Goal: Information Seeking & Learning: Check status

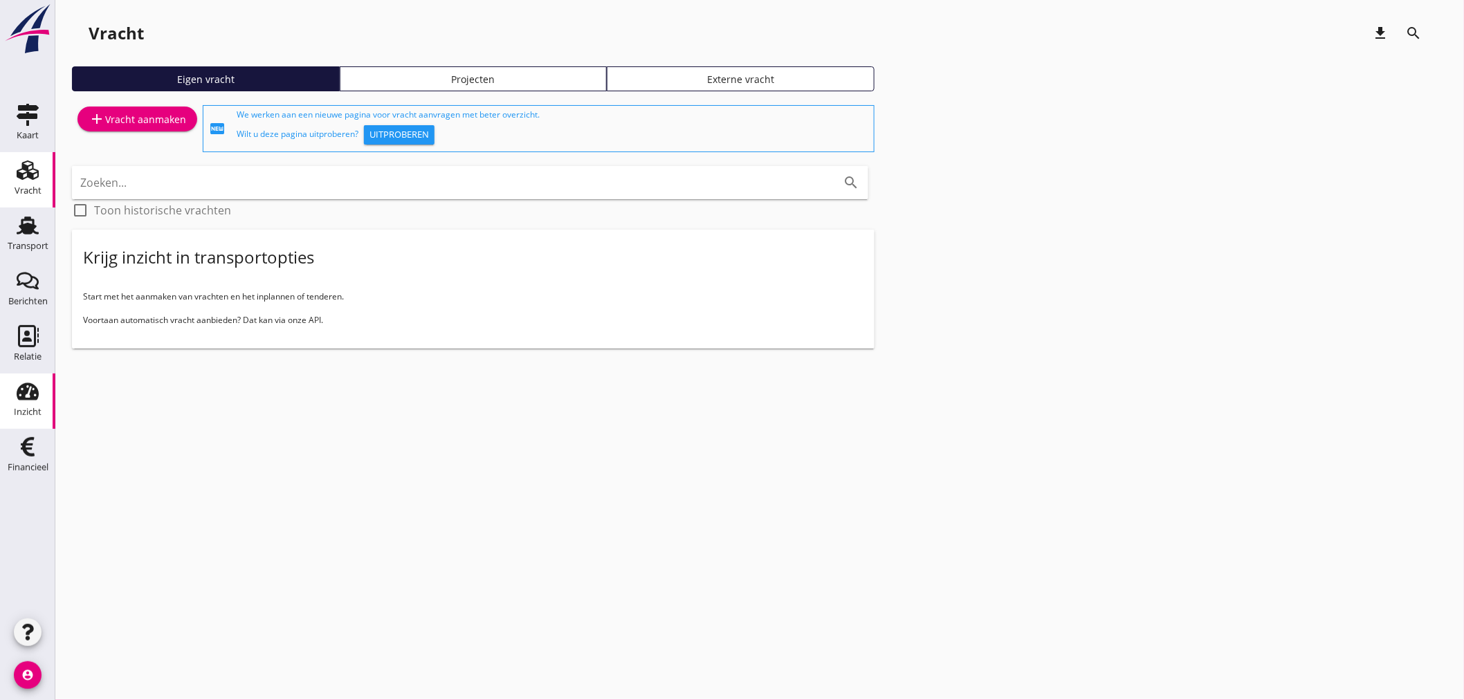
click at [24, 396] on use at bounding box center [28, 391] width 22 height 17
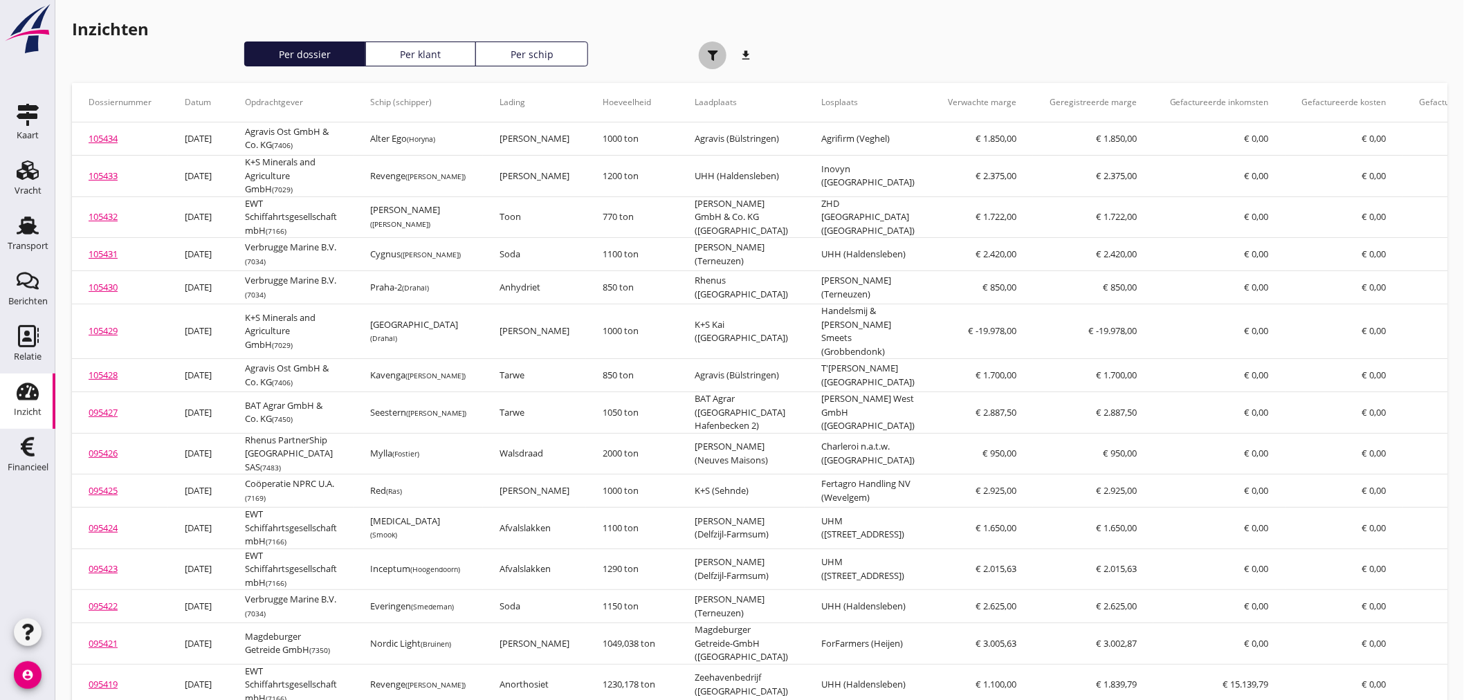
click at [720, 52] on div "button" at bounding box center [713, 56] width 28 height 28
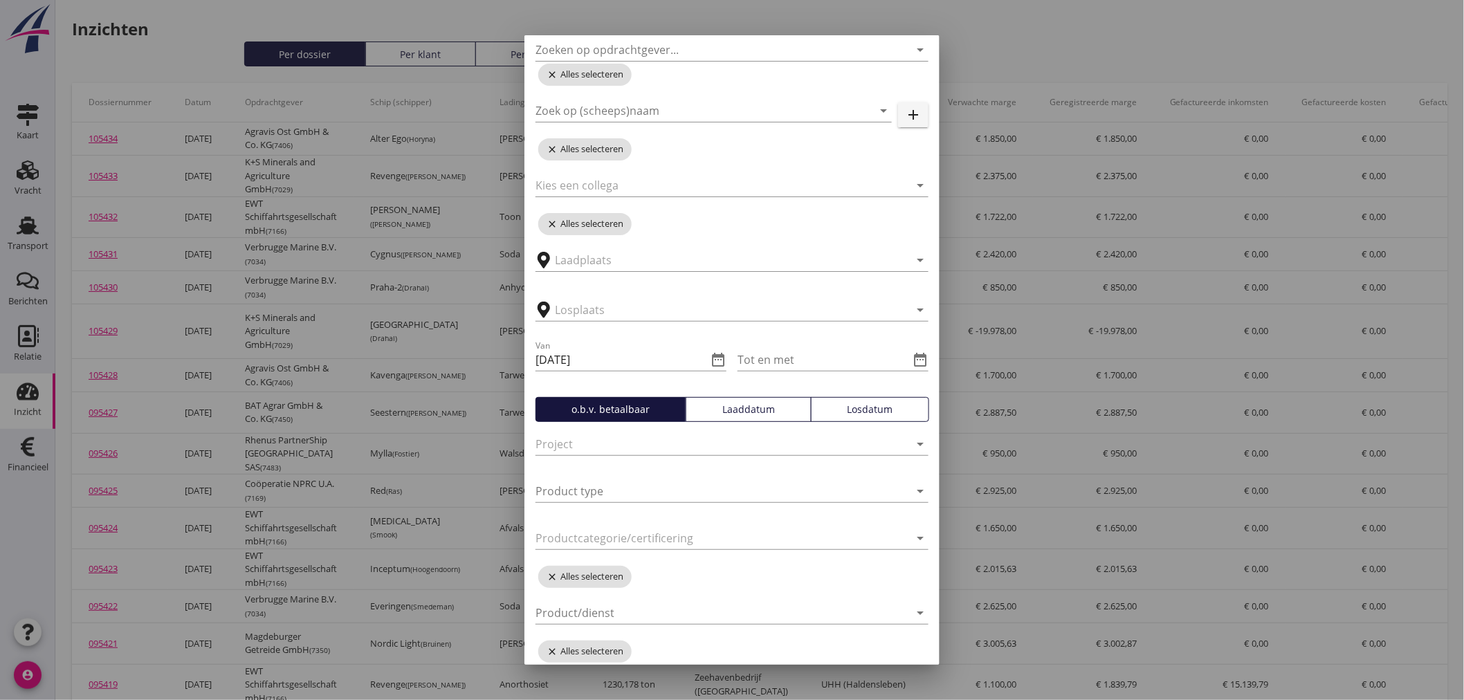
scroll to position [154, 0]
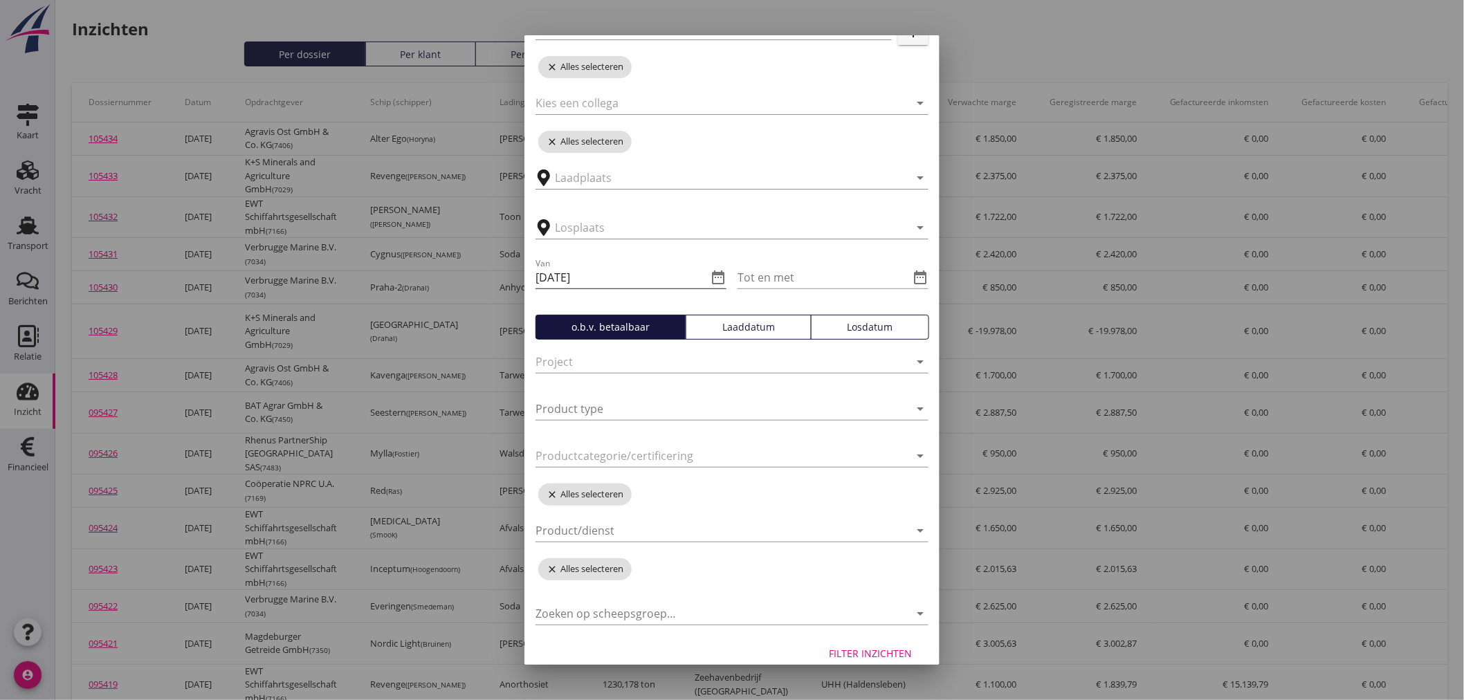
click at [717, 274] on icon "date_range" at bounding box center [718, 277] width 17 height 17
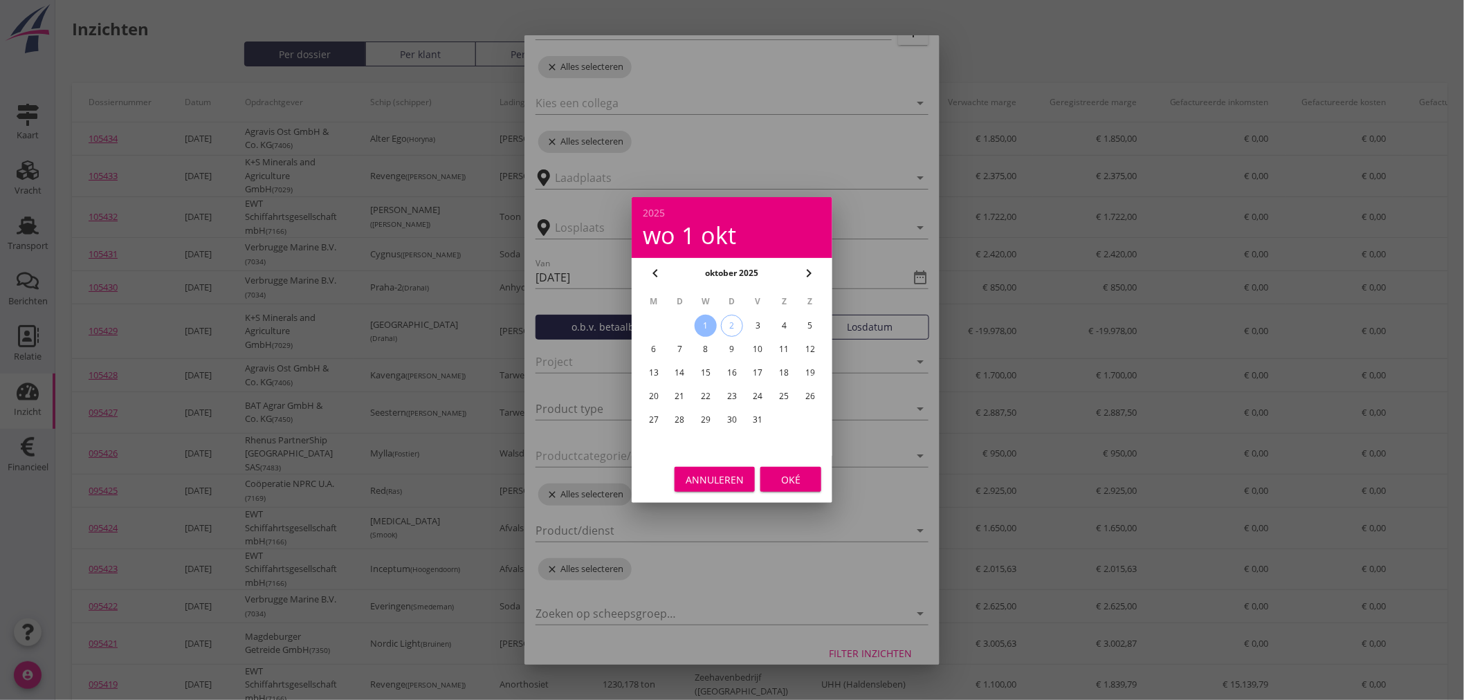
click at [659, 268] on icon "chevron_left" at bounding box center [655, 273] width 17 height 17
click at [649, 392] on div "22" at bounding box center [654, 396] width 22 height 22
type input "[DATE]"
click at [792, 486] on button "Oké" at bounding box center [790, 479] width 61 height 25
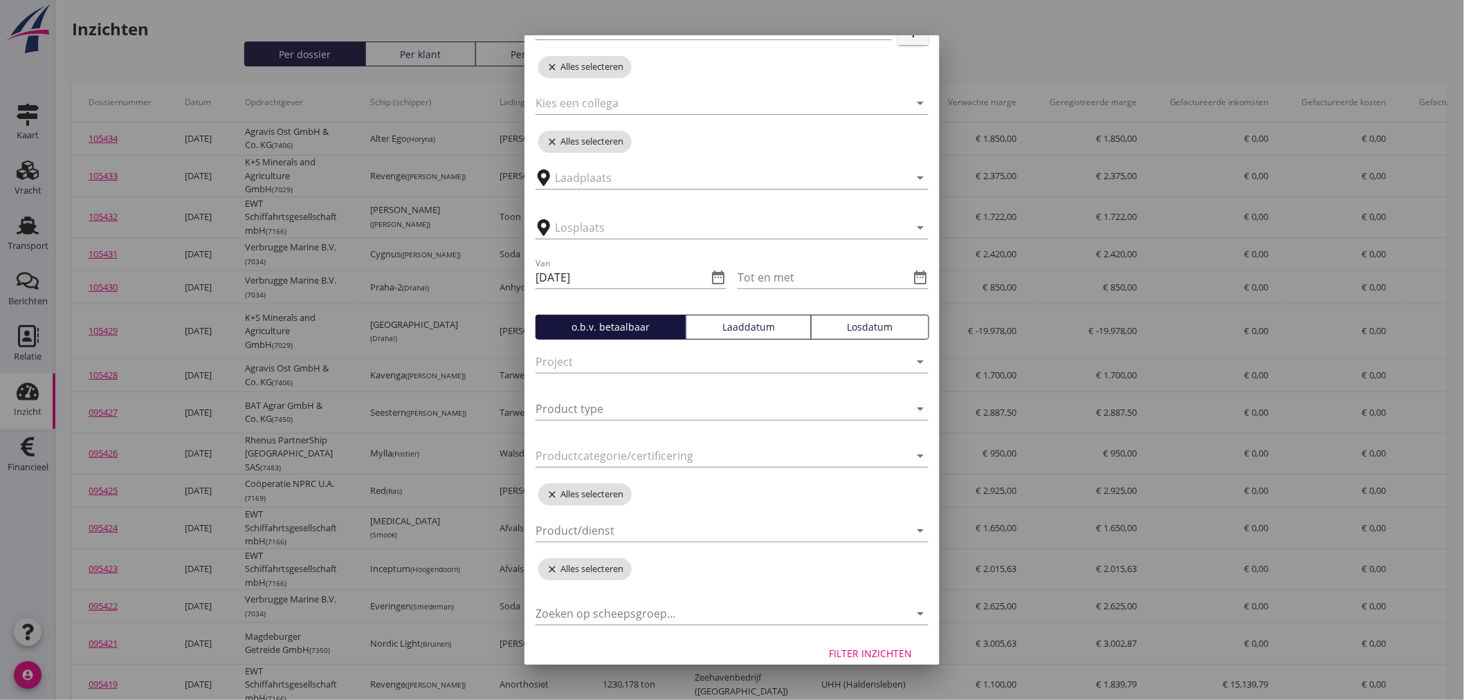
click at [918, 272] on div "Zoeken op opdrachtgever... arrow_drop_down close Alles selecteren Zoek op (sche…" at bounding box center [731, 278] width 415 height 704
click at [912, 272] on icon "date_range" at bounding box center [920, 277] width 17 height 17
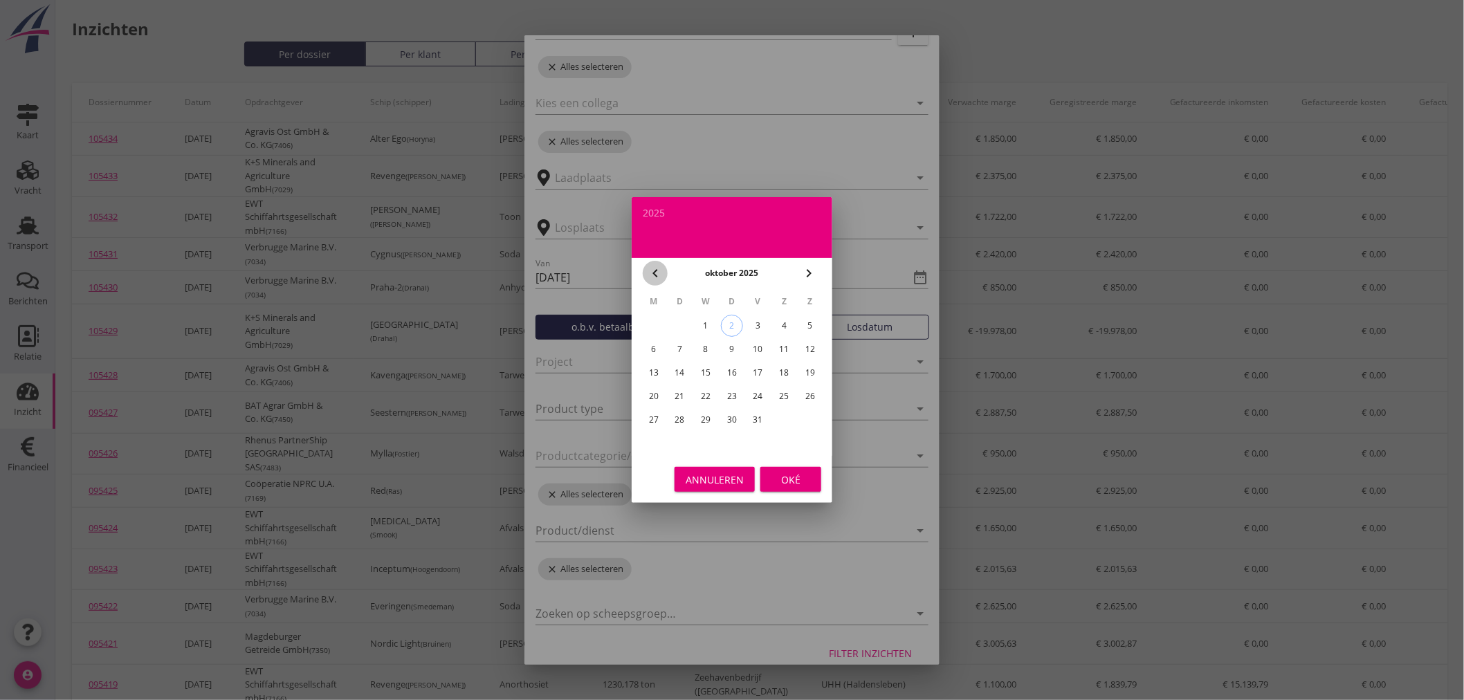
click at [659, 271] on icon "chevron_left" at bounding box center [655, 273] width 17 height 17
click at [753, 348] on div "12" at bounding box center [758, 349] width 22 height 22
type input "[DATE]"
drag, startPoint x: 794, startPoint y: 476, endPoint x: 765, endPoint y: 486, distance: 30.0
click at [796, 475] on div "Oké" at bounding box center [790, 480] width 39 height 15
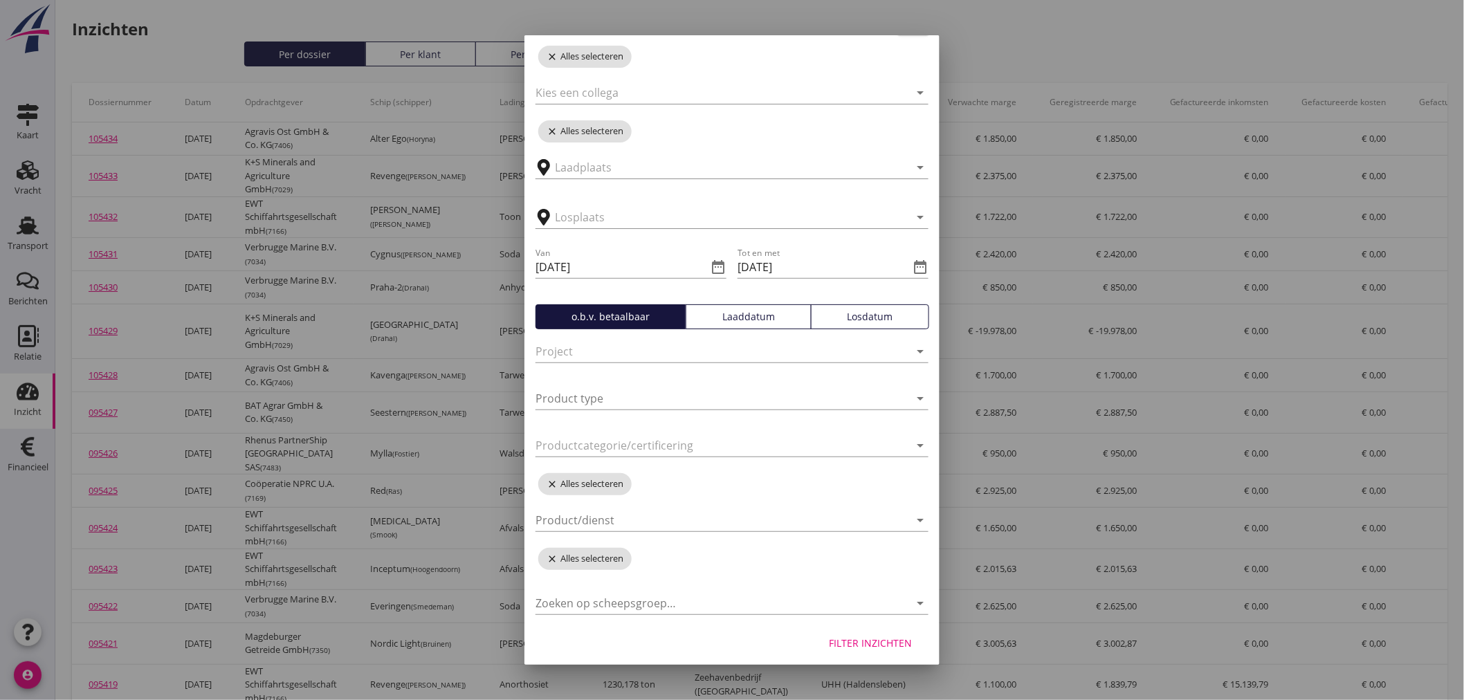
scroll to position [170, 0]
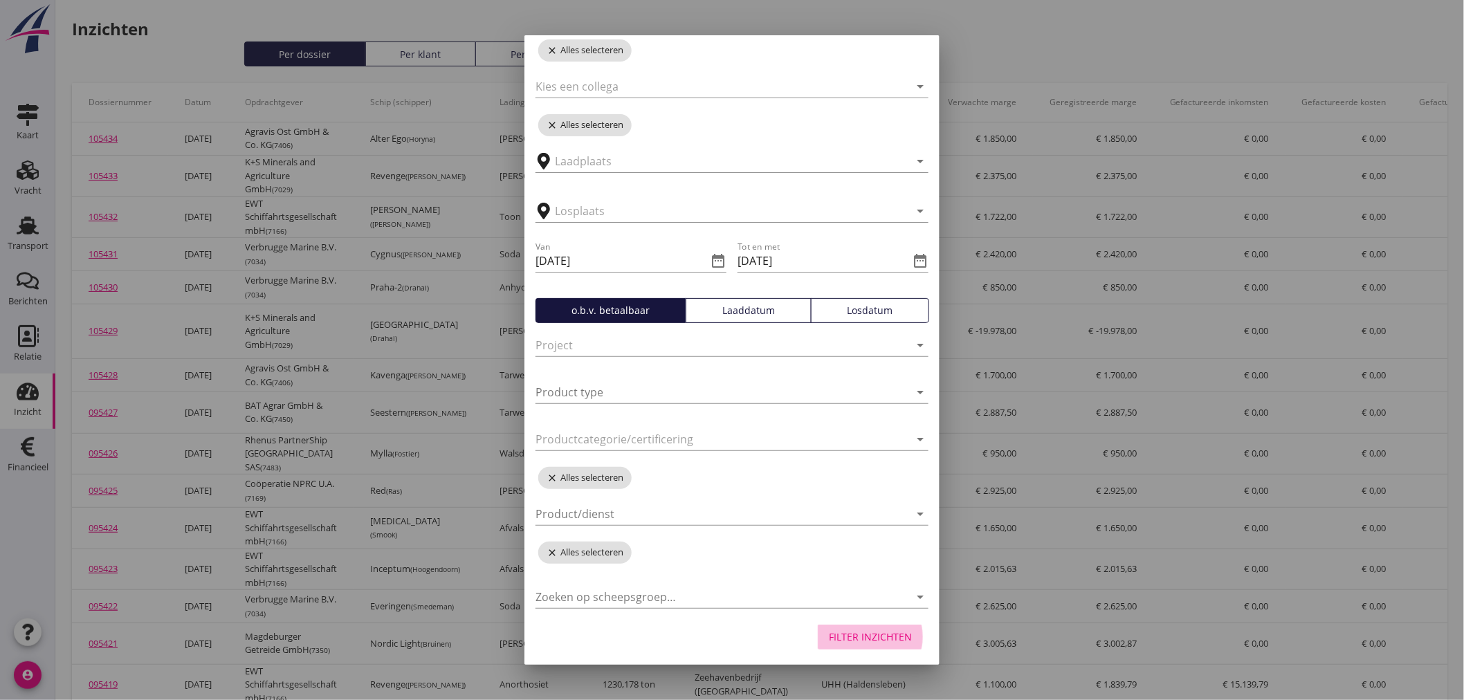
click at [869, 627] on button "Filter inzichten" at bounding box center [870, 637] width 105 height 25
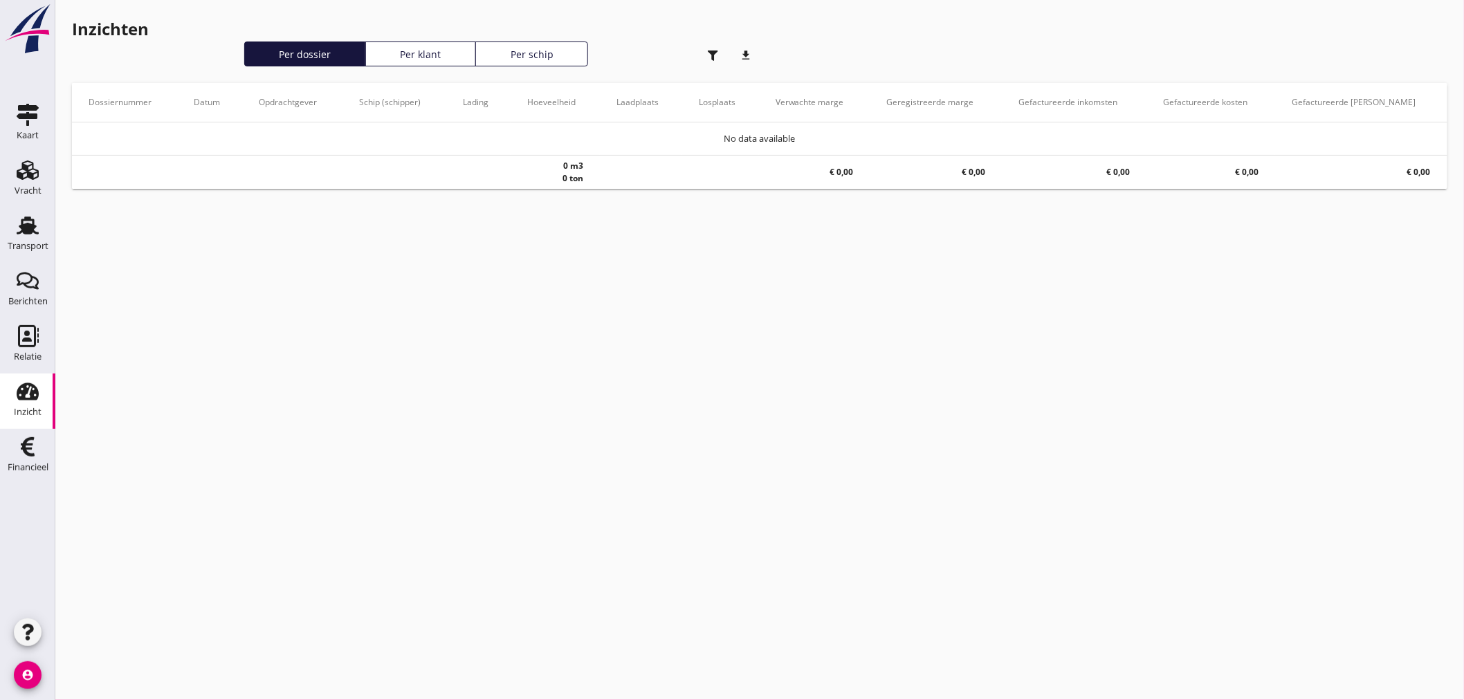
click at [507, 54] on div "Per schip" at bounding box center [532, 54] width 100 height 15
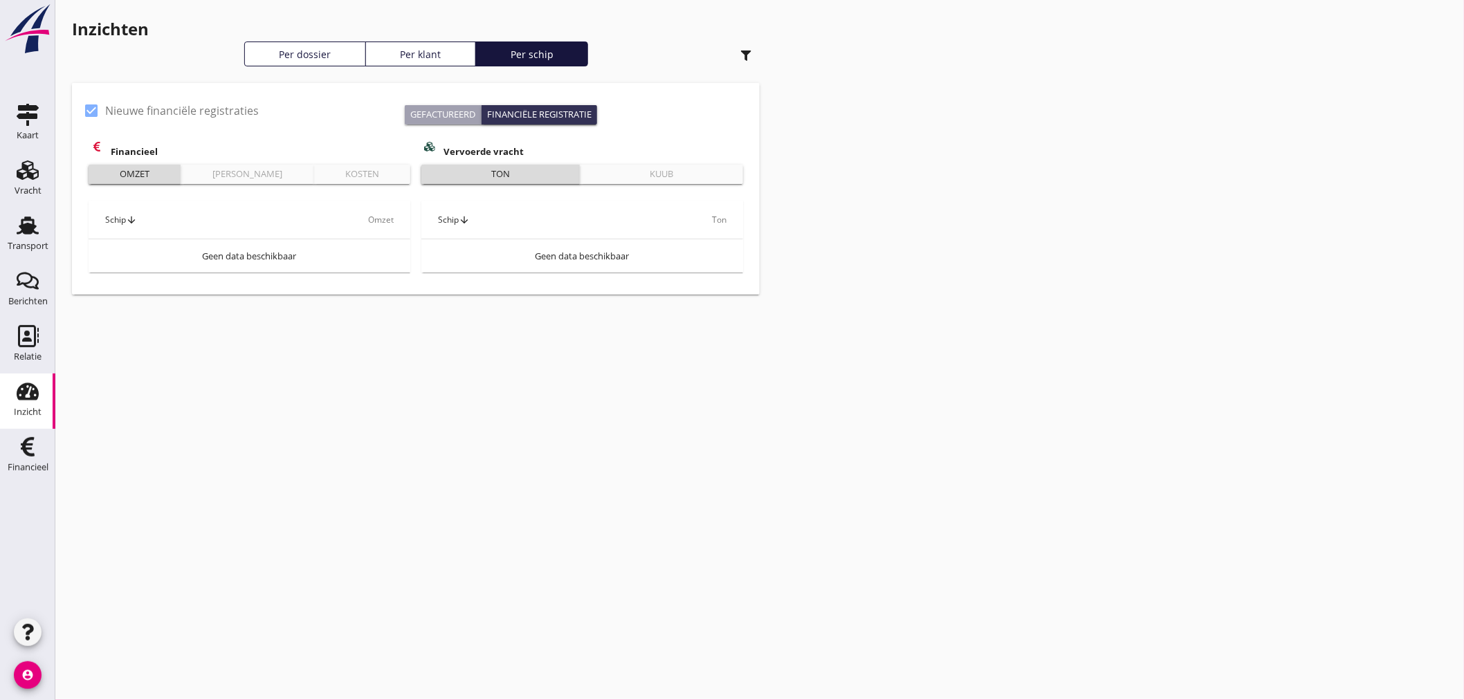
click at [316, 50] on div "Per dossier" at bounding box center [304, 54] width 109 height 15
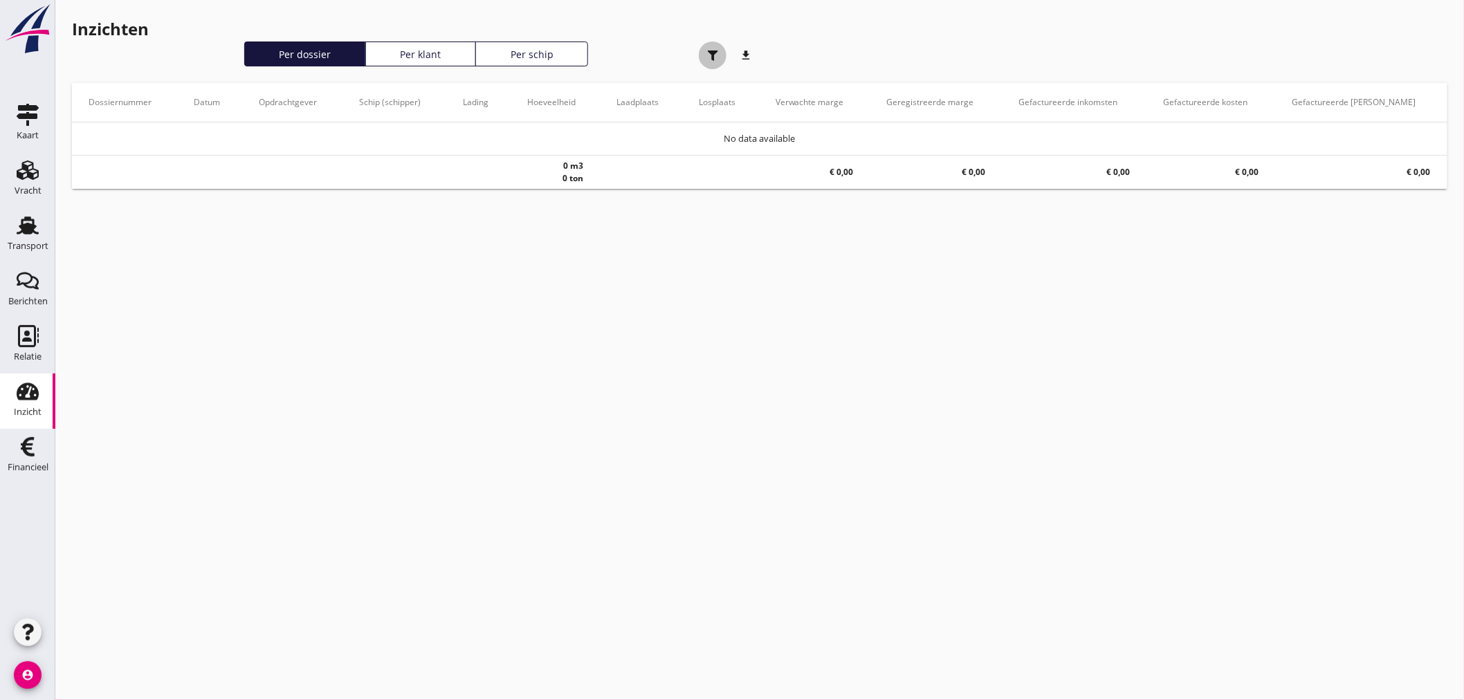
click at [715, 51] on icon "button" at bounding box center [713, 56] width 10 height 10
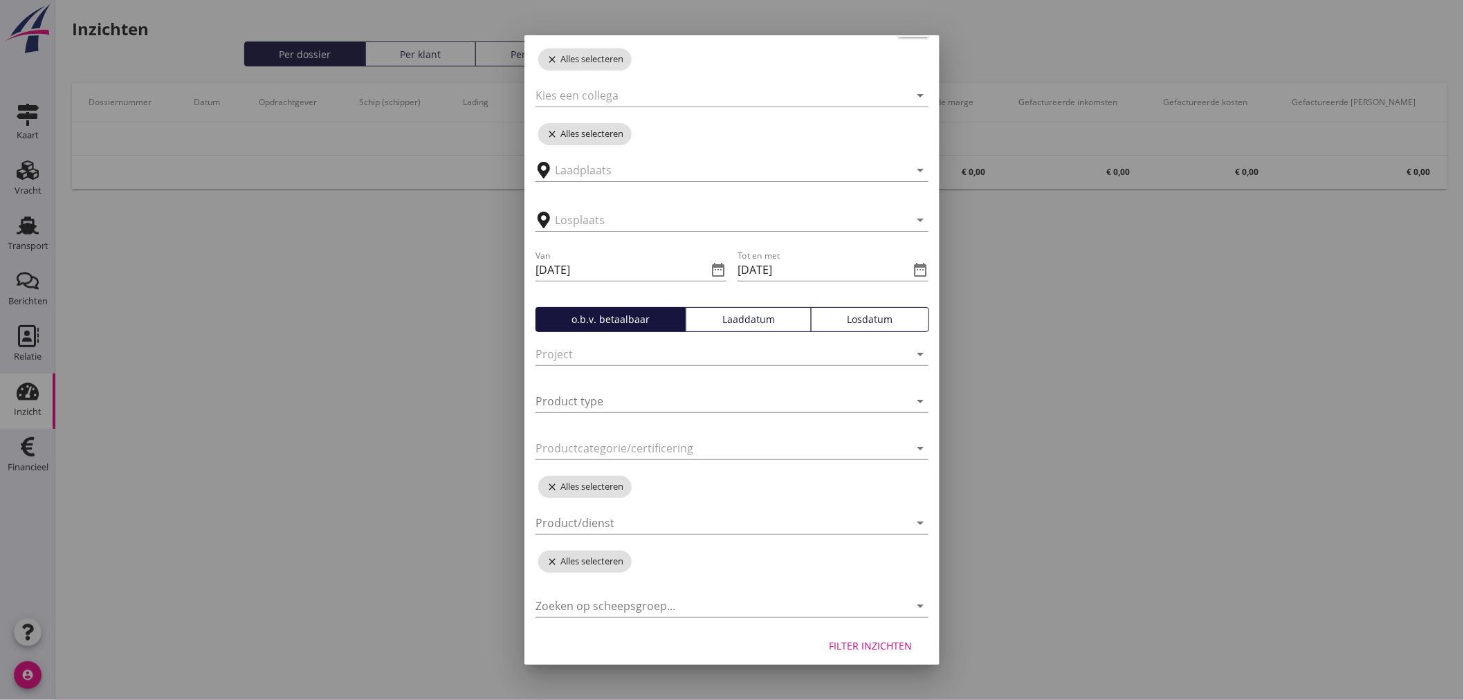
scroll to position [170, 0]
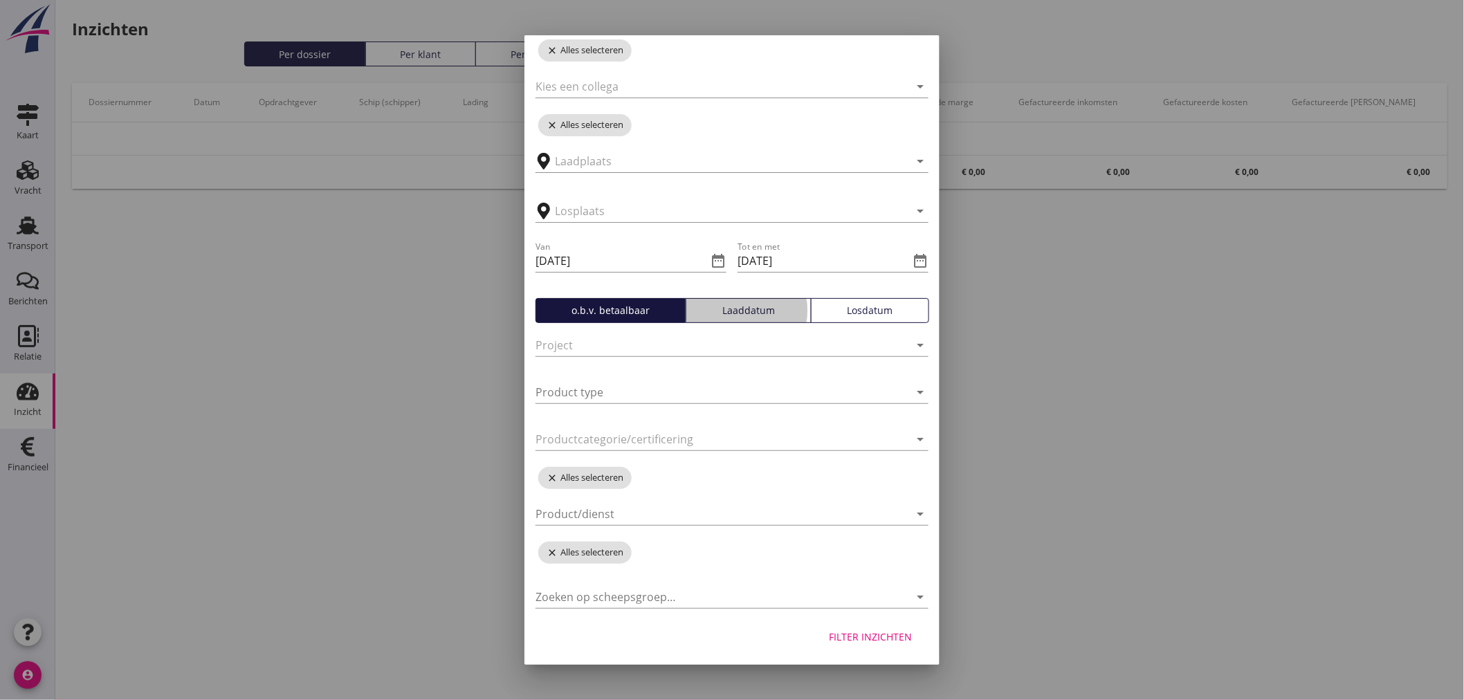
click at [772, 303] on div "Laaddatum" at bounding box center [748, 310] width 113 height 15
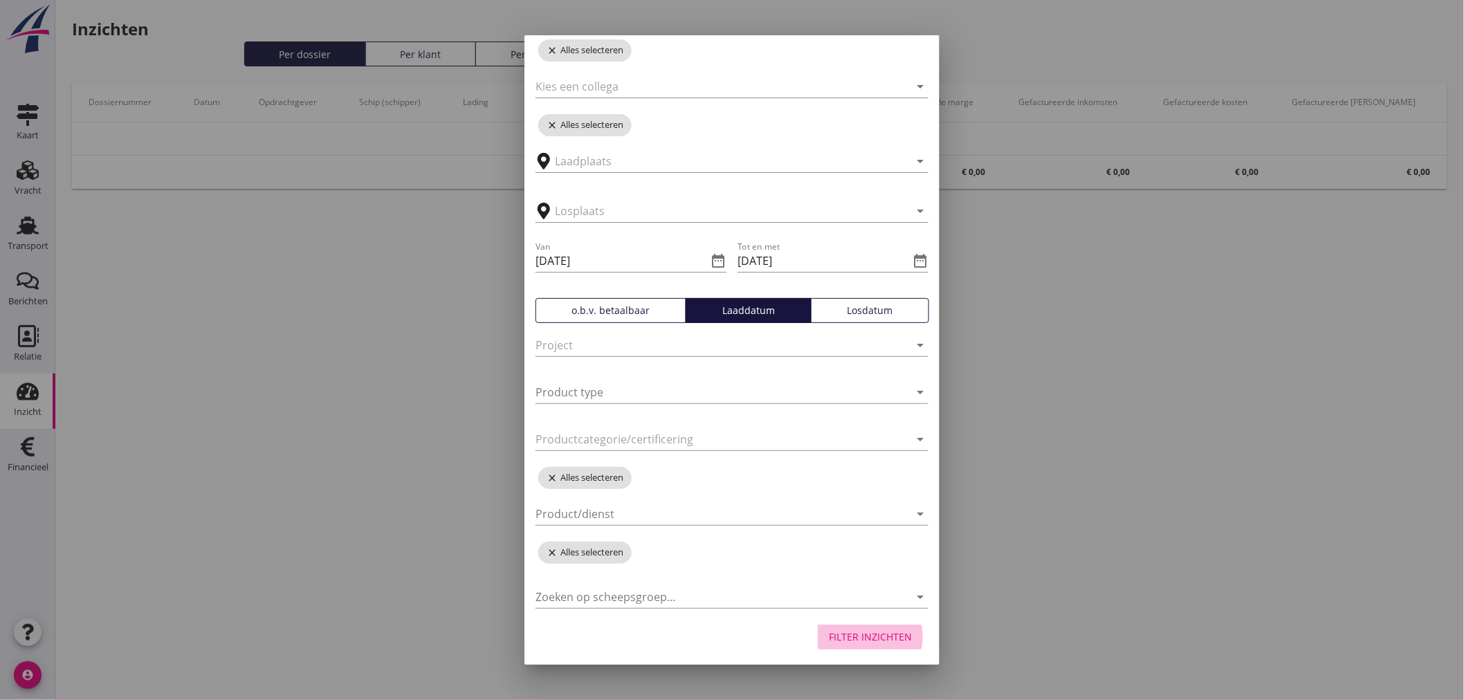
click at [866, 627] on button "Filter inzichten" at bounding box center [870, 637] width 105 height 25
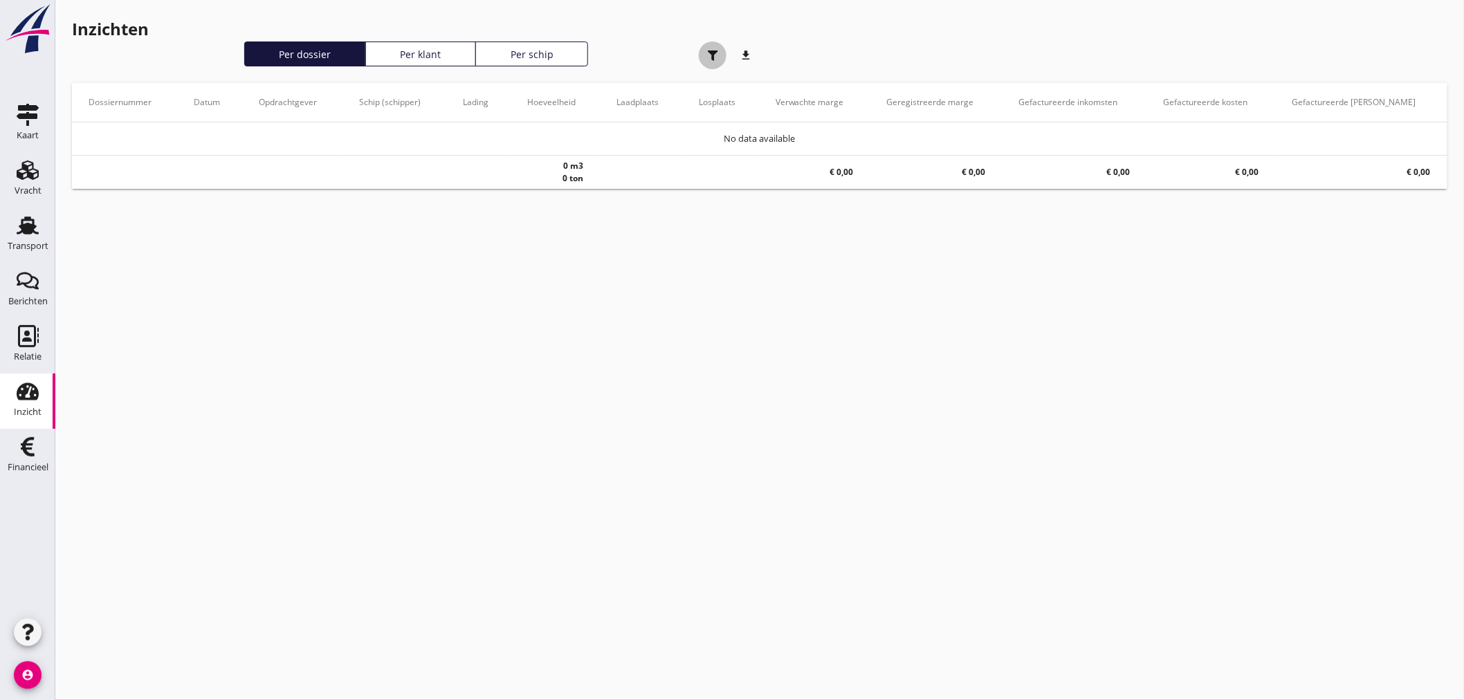
click at [720, 53] on div "button" at bounding box center [713, 56] width 28 height 28
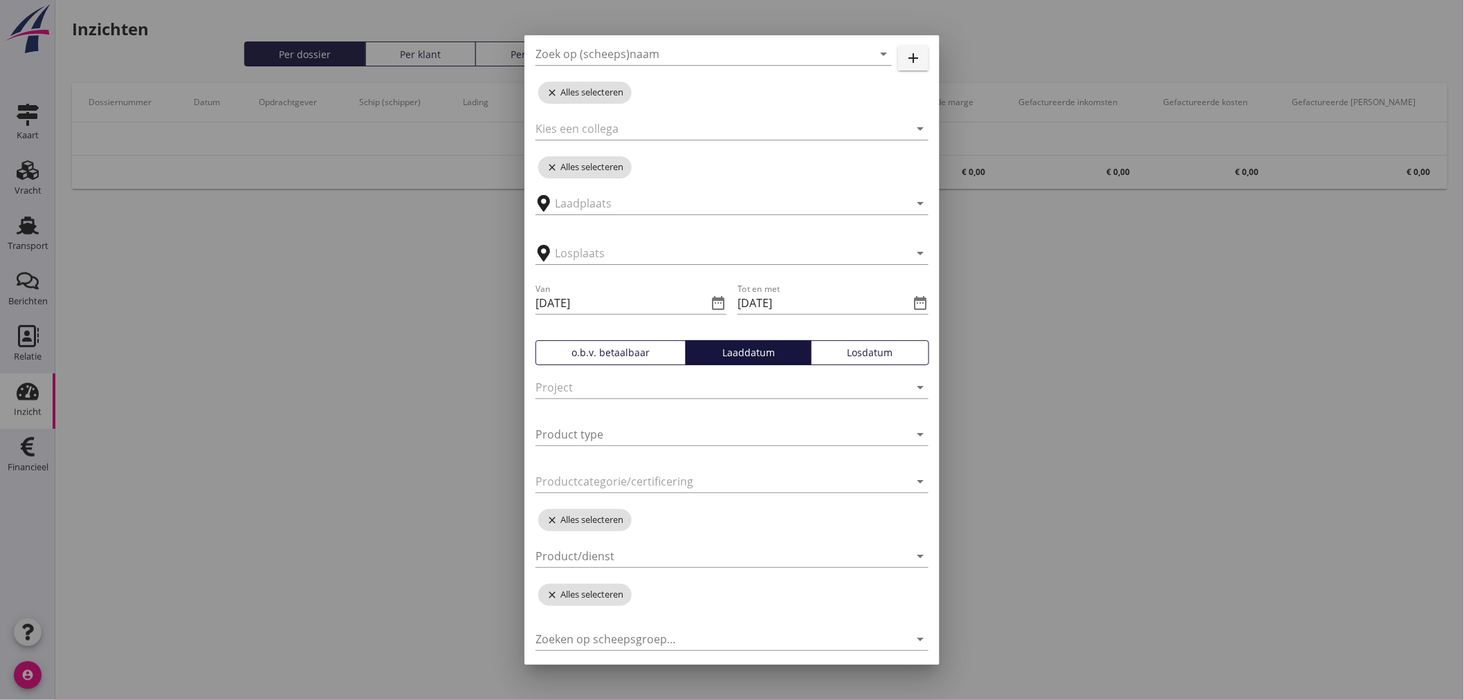
scroll to position [170, 0]
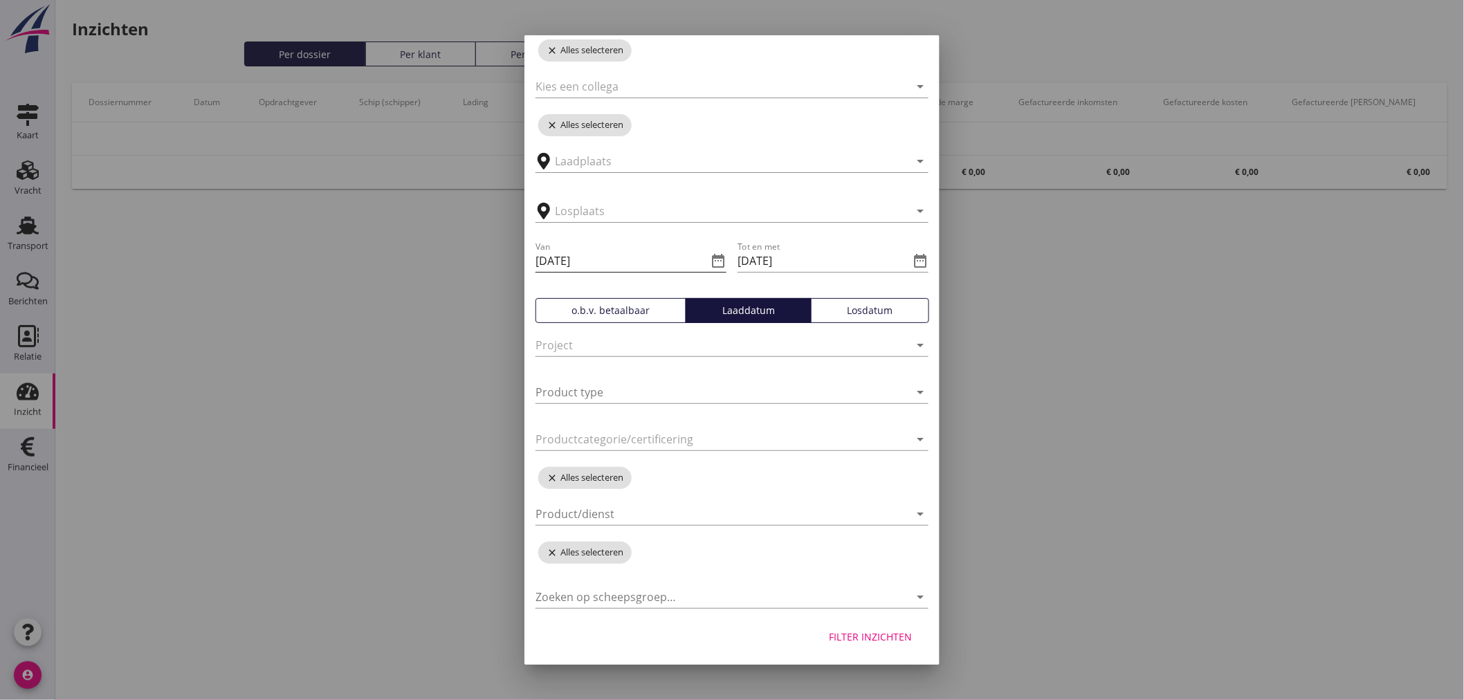
click at [711, 256] on icon "date_range" at bounding box center [718, 261] width 17 height 17
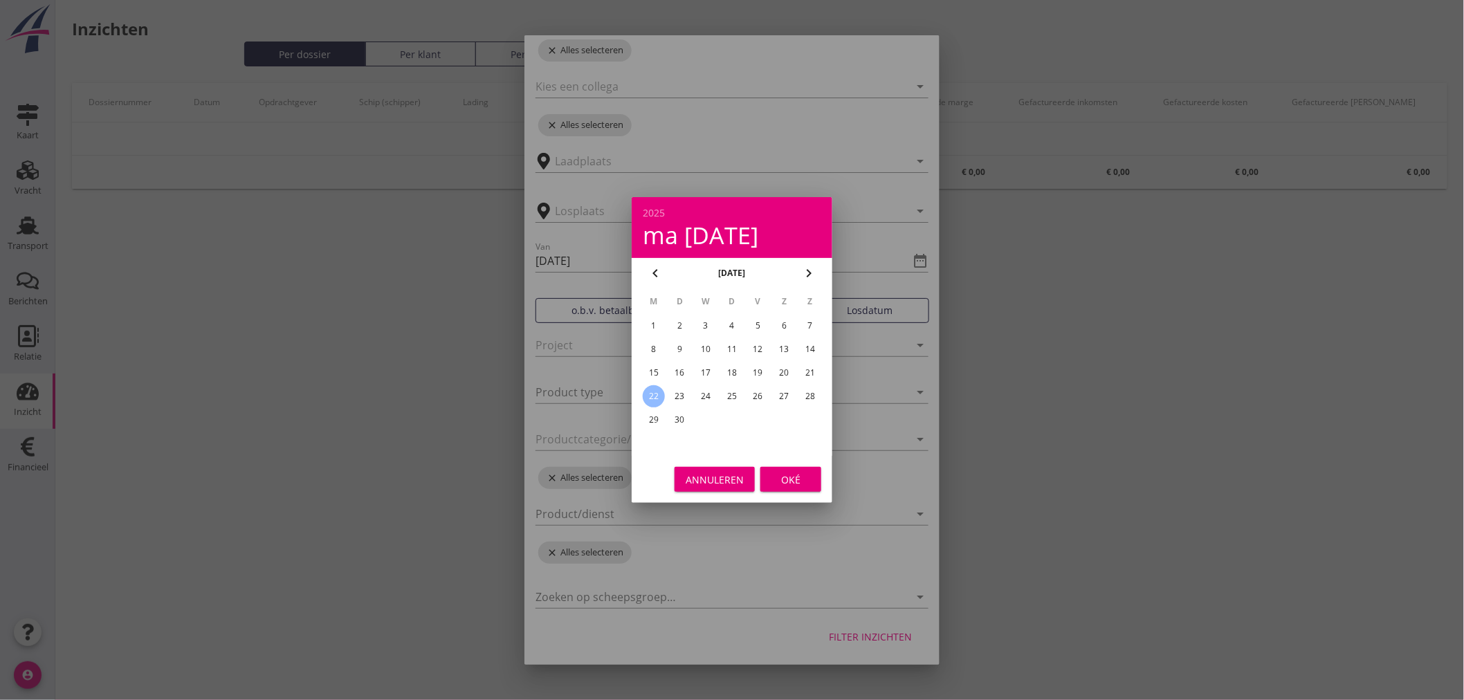
click at [652, 273] on icon "chevron_left" at bounding box center [655, 273] width 17 height 17
click at [648, 417] on div "25" at bounding box center [654, 420] width 22 height 22
click at [803, 476] on div "Oké" at bounding box center [790, 480] width 39 height 15
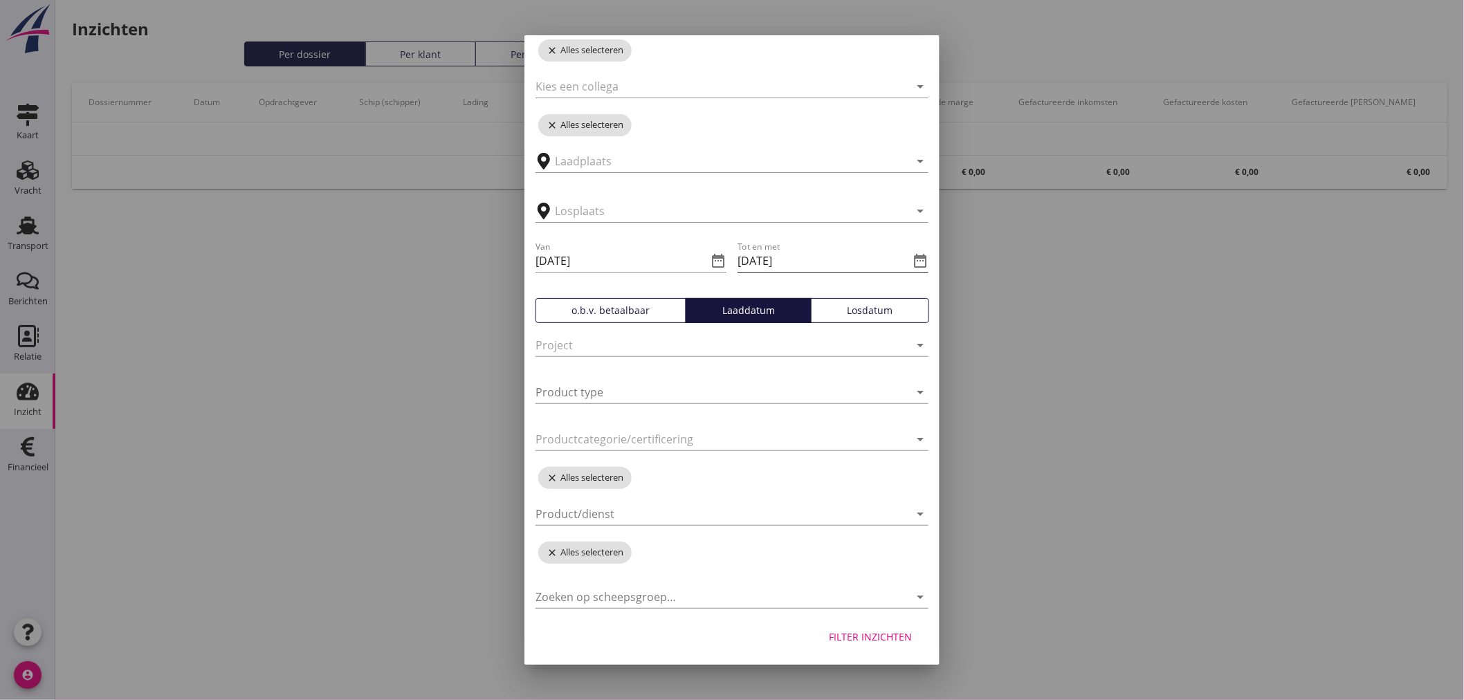
click at [912, 259] on icon "date_range" at bounding box center [920, 261] width 17 height 17
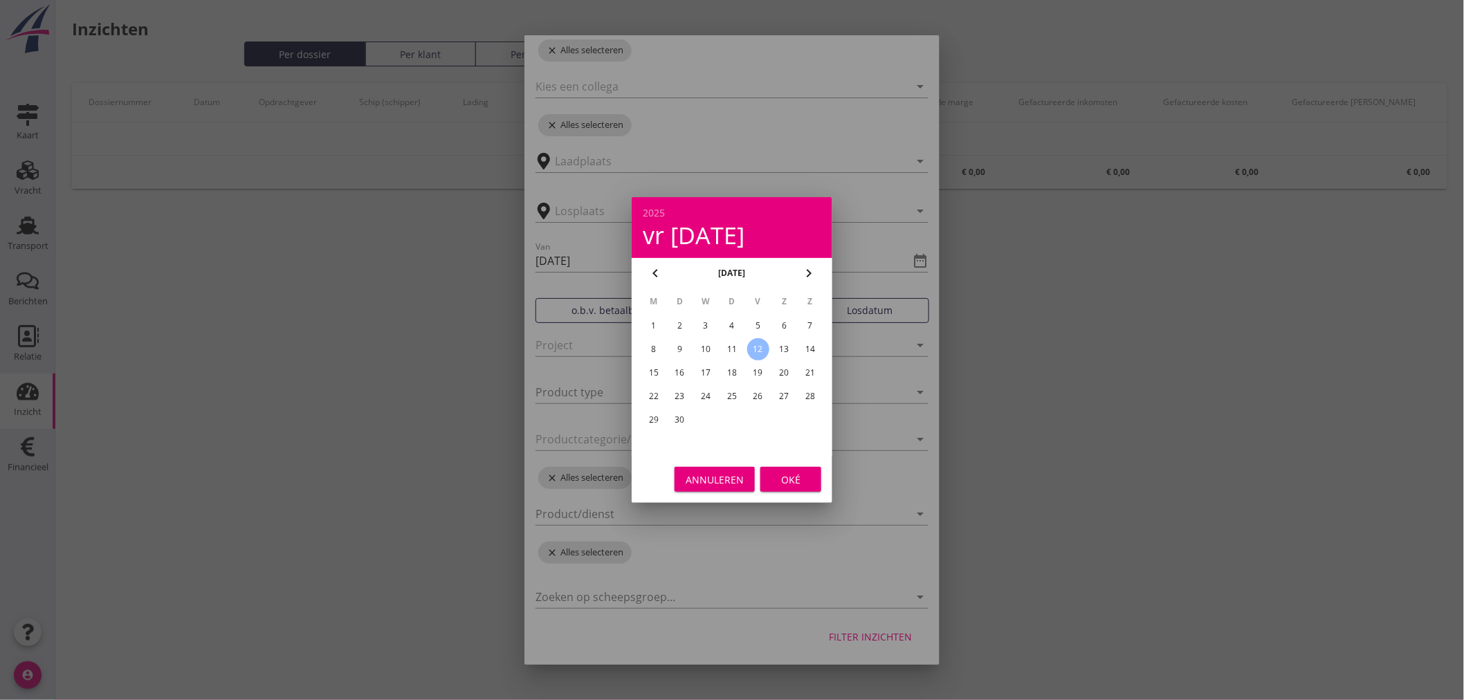
click at [785, 473] on div "Oké" at bounding box center [790, 480] width 39 height 15
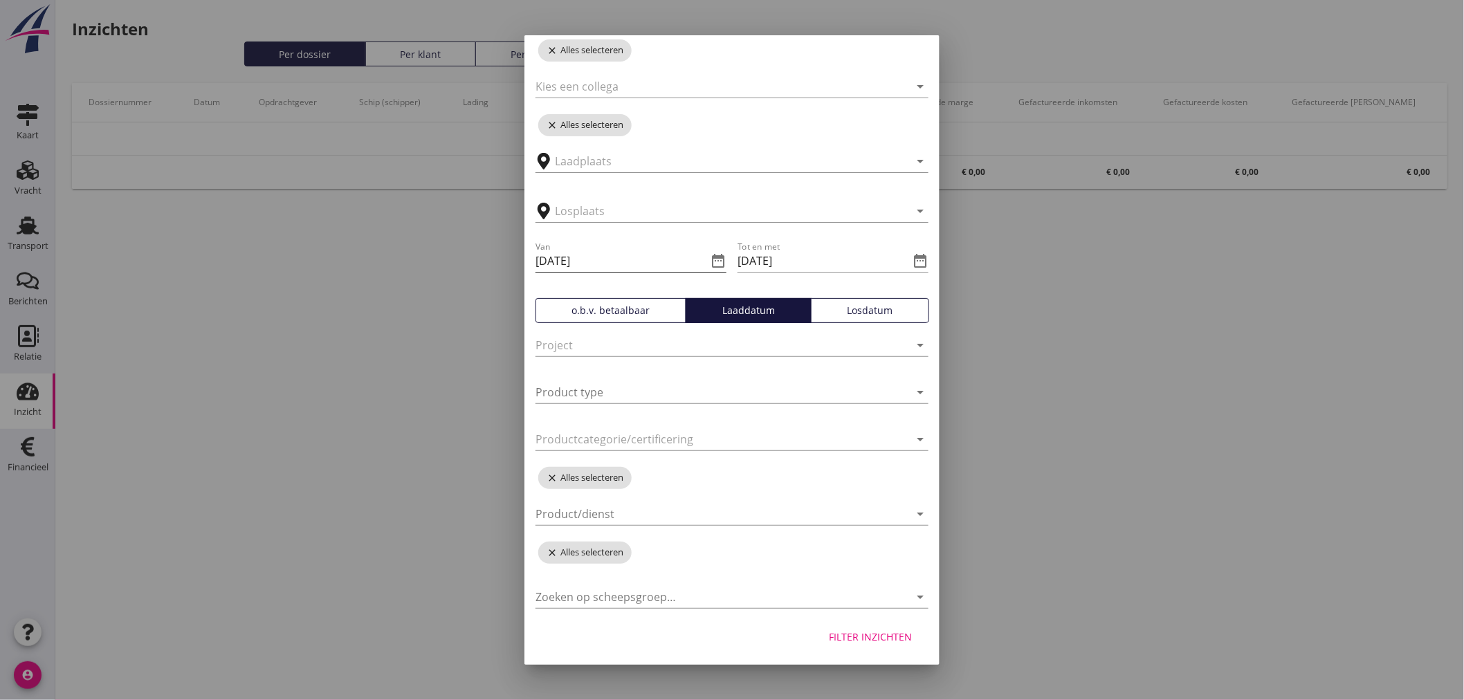
click at [710, 257] on icon "date_range" at bounding box center [718, 261] width 17 height 17
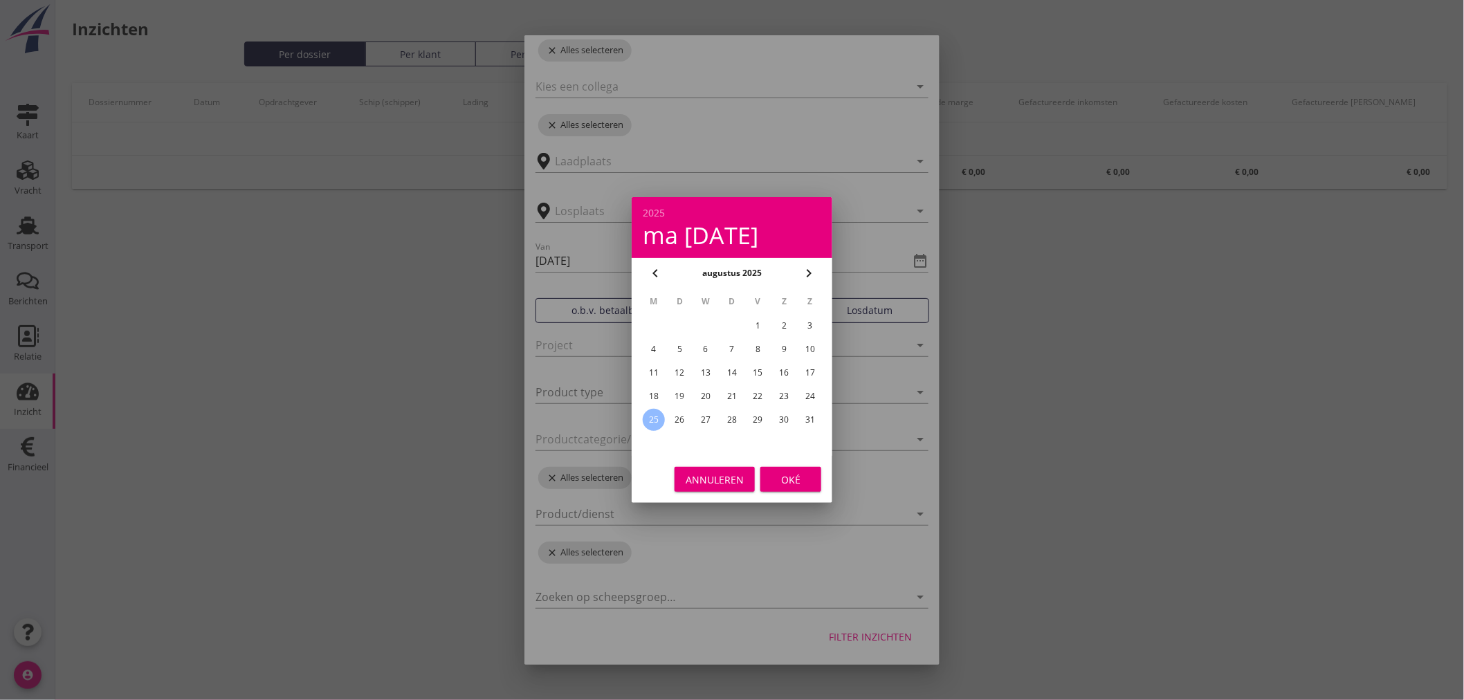
click at [647, 273] on icon "chevron_left" at bounding box center [655, 273] width 17 height 17
click at [757, 390] on div "25" at bounding box center [758, 396] width 22 height 22
type input "[DATE]"
click at [792, 473] on div "Oké" at bounding box center [790, 480] width 39 height 15
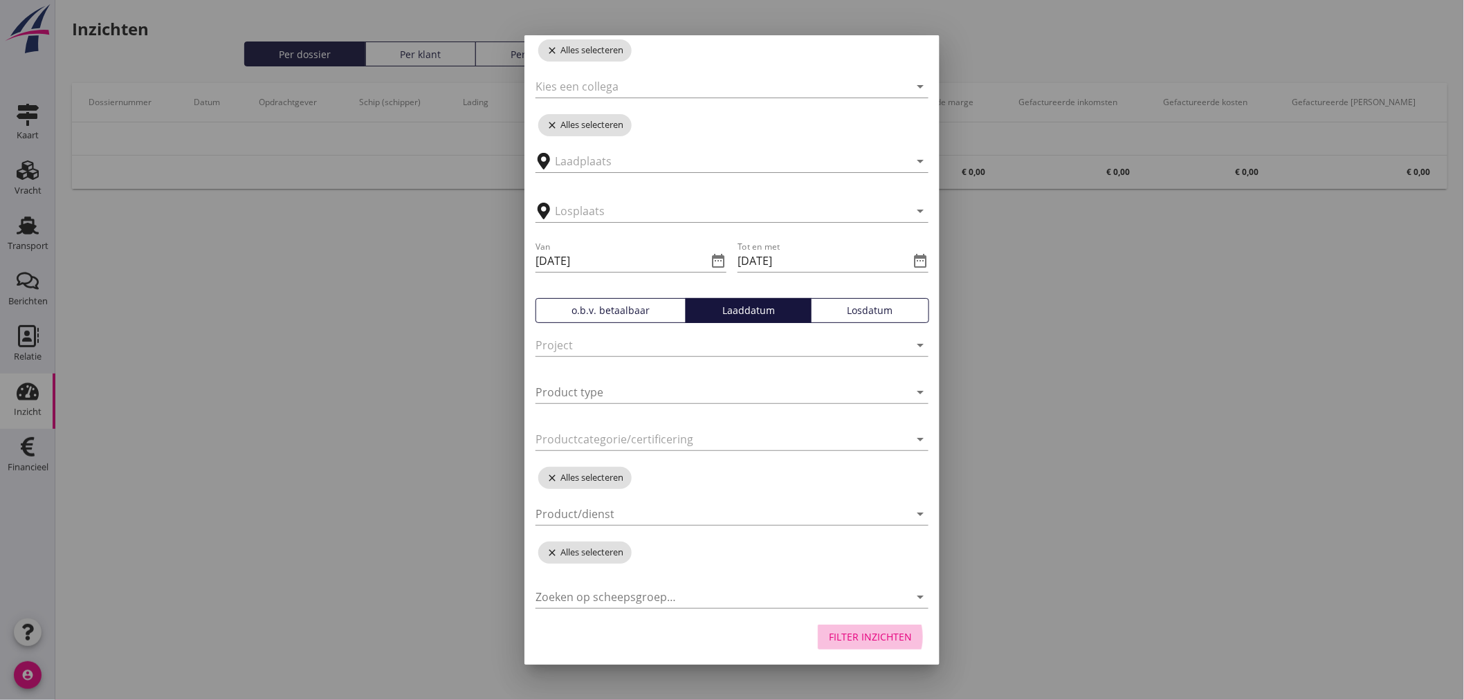
click at [877, 631] on div "Filter inzichten" at bounding box center [870, 637] width 83 height 15
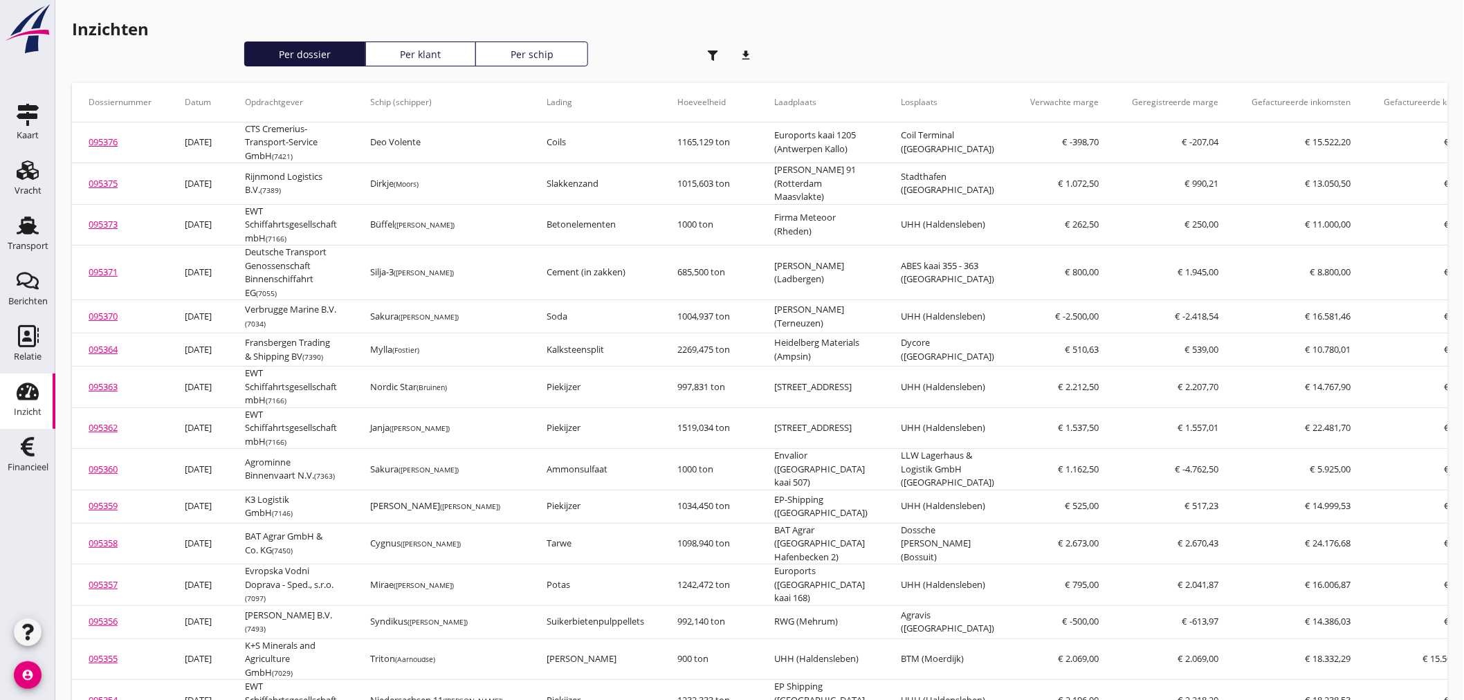
click at [738, 57] on icon "download" at bounding box center [746, 56] width 28 height 28
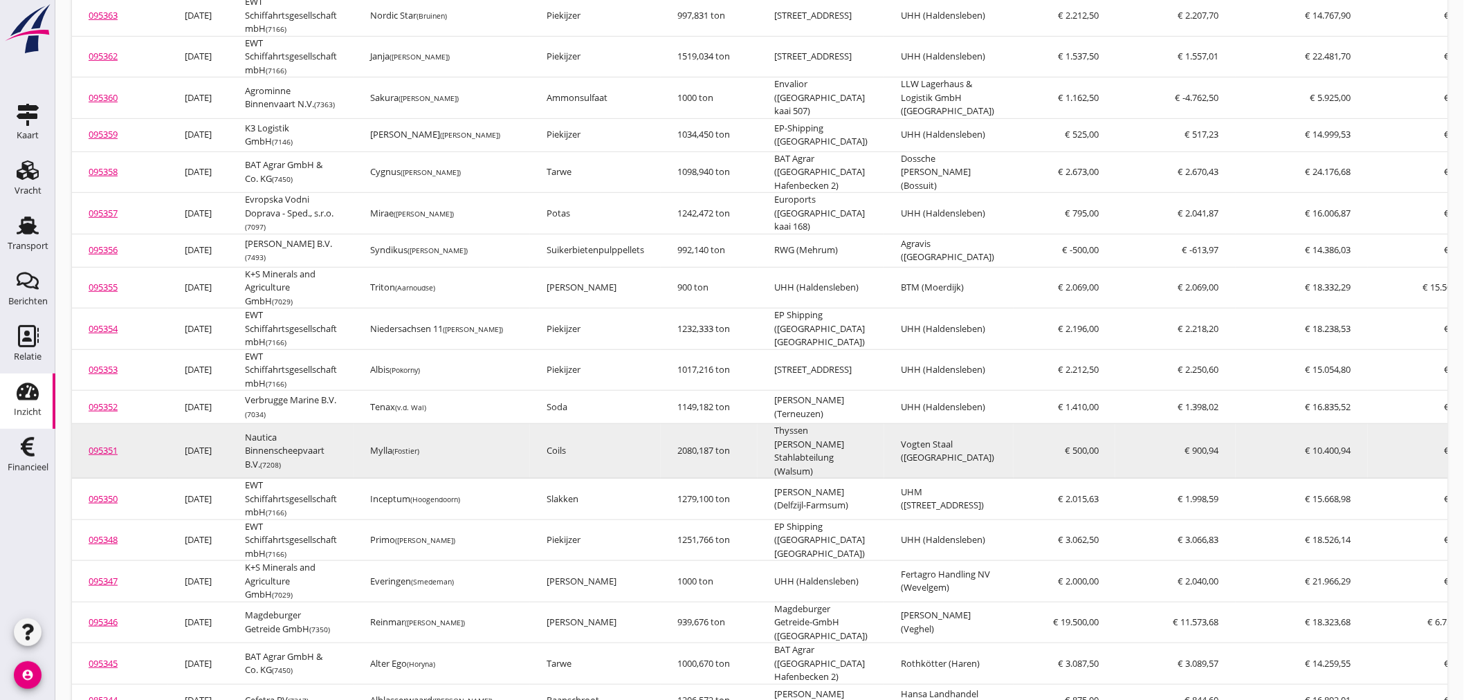
scroll to position [154, 0]
